Goal: Information Seeking & Learning: Stay updated

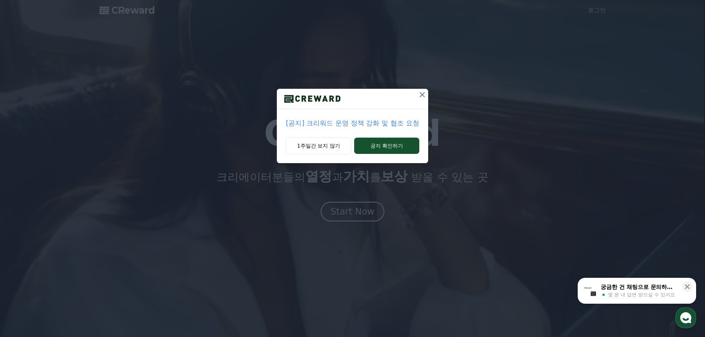
click at [355, 121] on p "[공지] 크리워드 운영 정책 강화 및 협조 요청" at bounding box center [352, 123] width 133 height 10
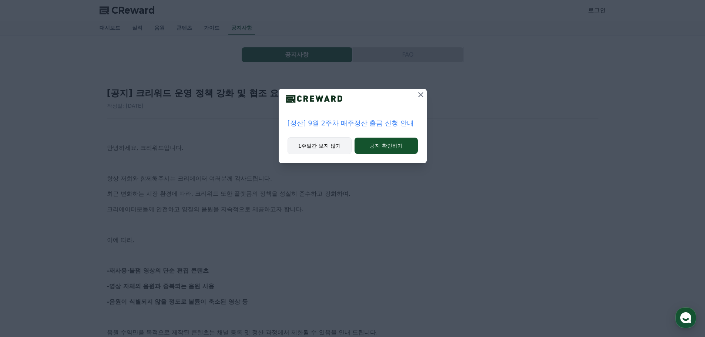
click at [332, 146] on button "1주일간 보지 않기" at bounding box center [319, 145] width 64 height 17
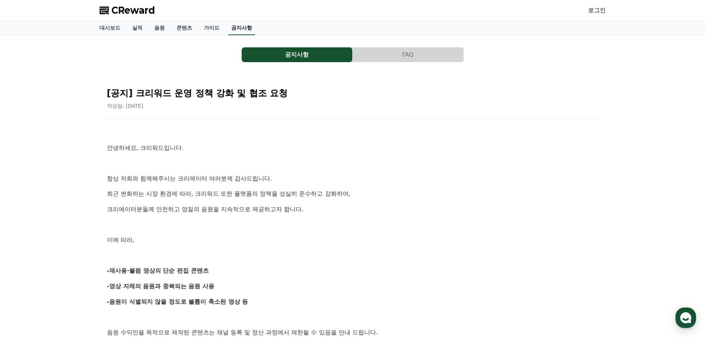
click at [243, 27] on link "공지사항" at bounding box center [241, 28] width 27 height 14
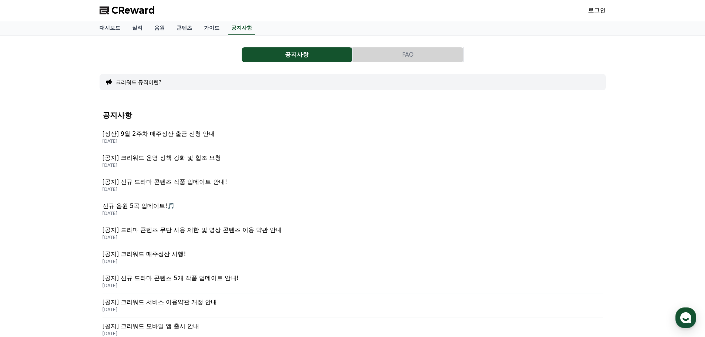
click at [201, 136] on p "[정산] 9월 2주차 매주정산 출금 신청 안내" at bounding box center [352, 133] width 500 height 9
